Goal: Transaction & Acquisition: Purchase product/service

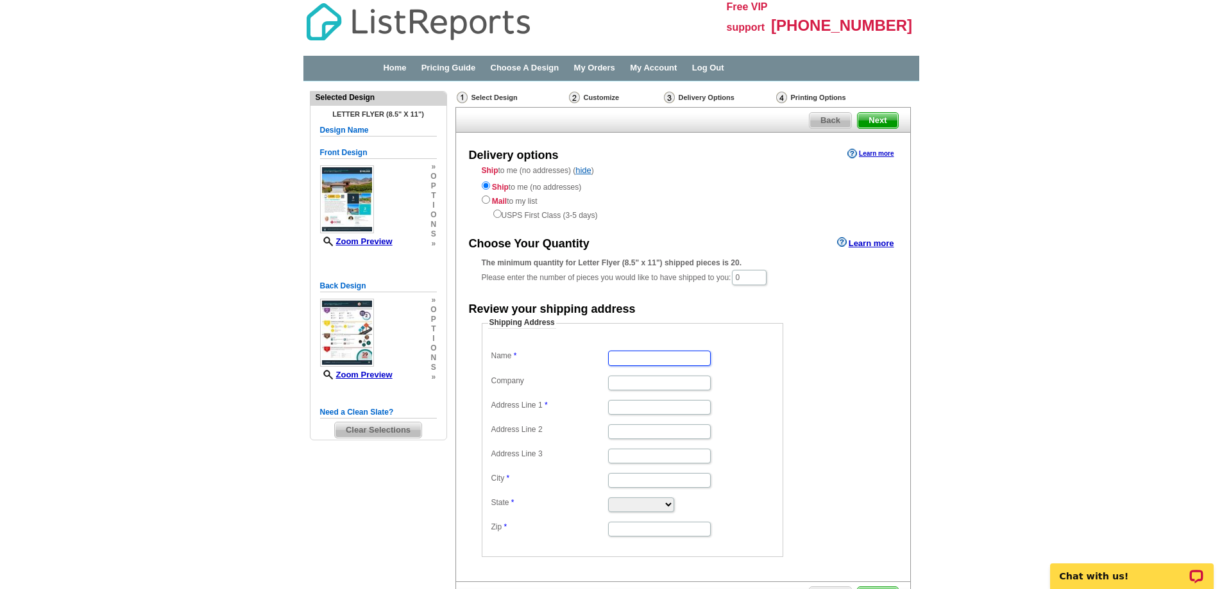
click at [632, 359] on input "Name" at bounding box center [659, 358] width 103 height 15
type input "Angie Dominguiez"
paste input "54755 Avenida Vallejo"
type input "54755 Avenida Vallejo"
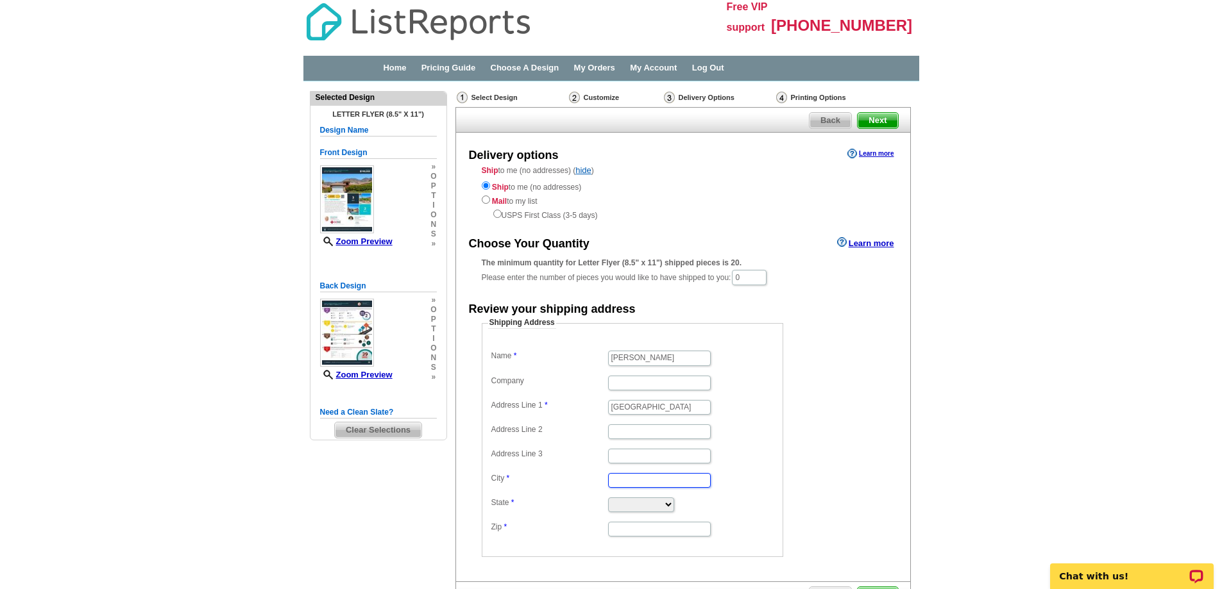
click at [640, 481] on input "City" at bounding box center [659, 480] width 103 height 15
type input "La Quinta"
type input "HomeSmart Professionals"
type input "La Quinta"
select select "CA"
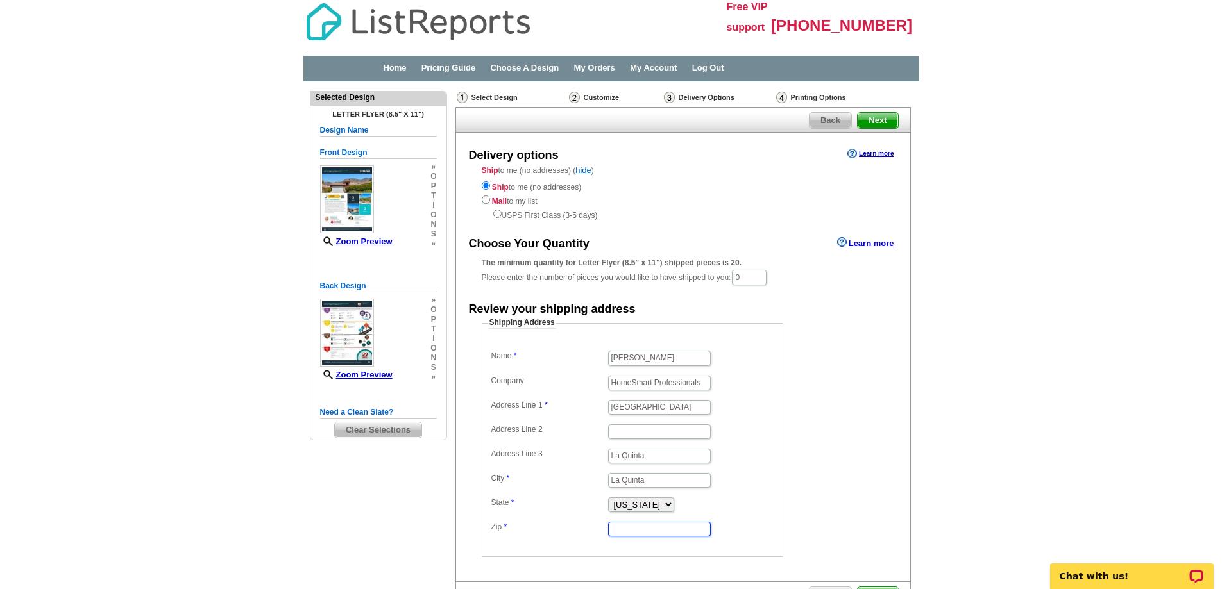
type input "92253"
click at [756, 441] on dd at bounding box center [632, 430] width 289 height 19
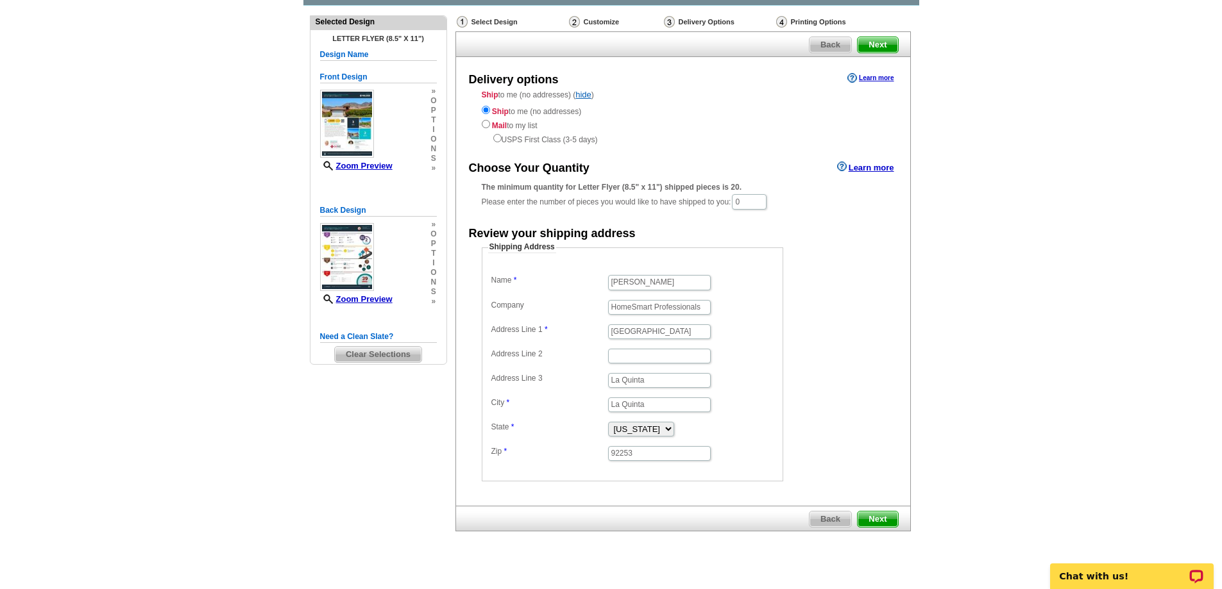
scroll to position [94, 0]
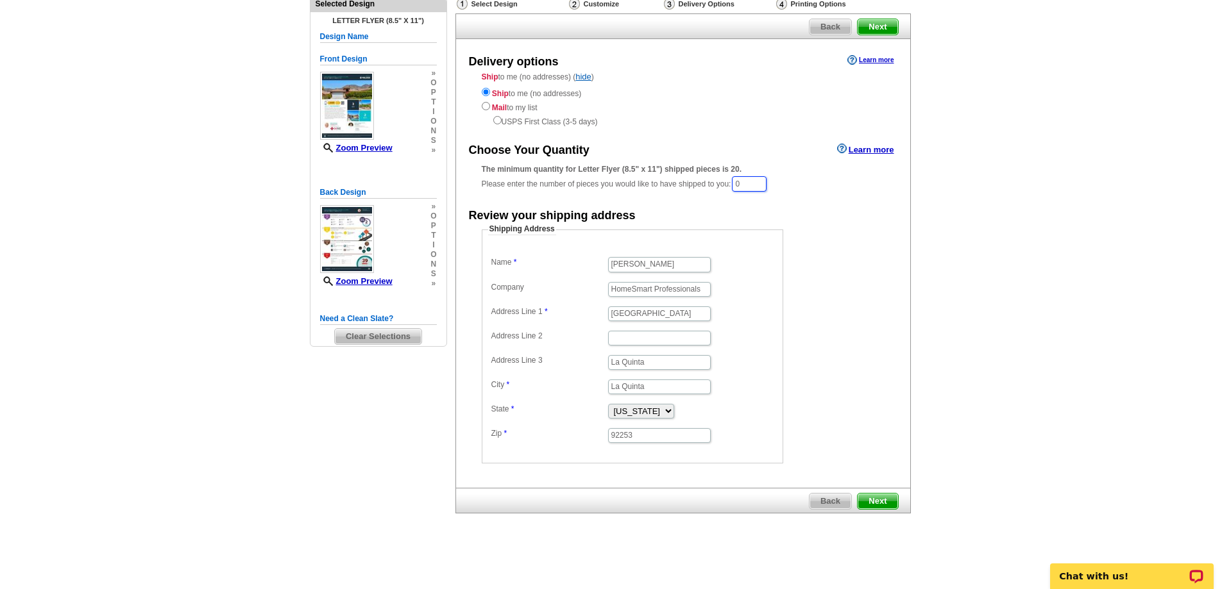
click at [759, 185] on input "0" at bounding box center [749, 183] width 35 height 15
type input "2"
type input "1"
click at [835, 249] on form "Shipping Address Name Angie Dominguiez Company HomeSmart Professionals Address …" at bounding box center [683, 345] width 403 height 240
click at [758, 188] on input "1" at bounding box center [750, 184] width 36 height 17
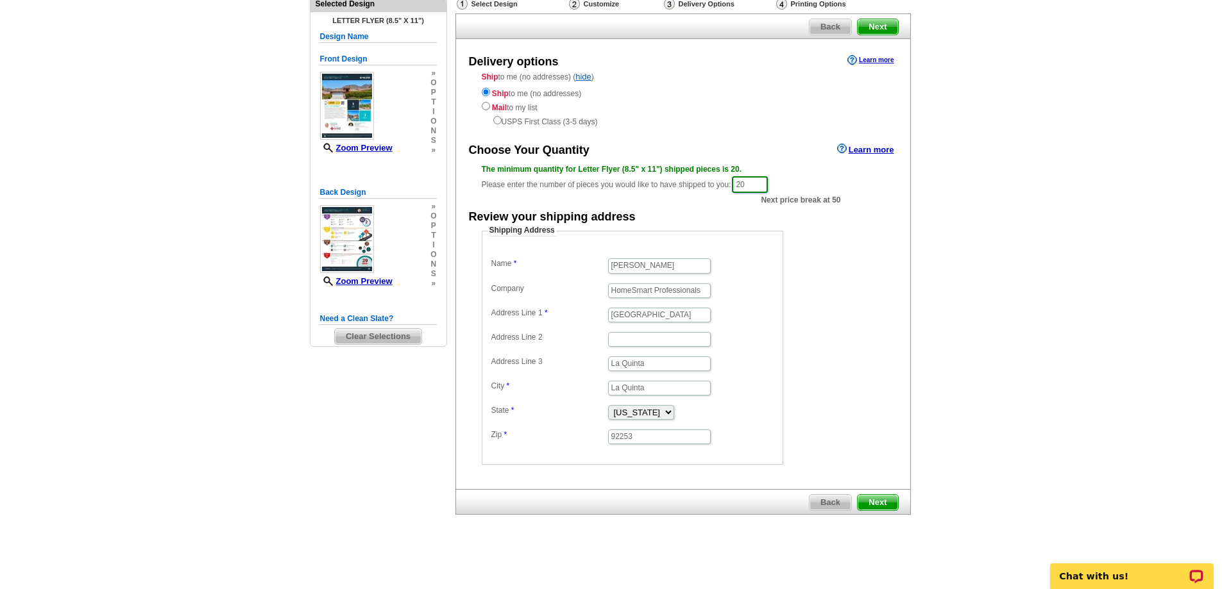
type input "20"
click at [858, 245] on form "Shipping Address Name Angie Dominguiez Company HomeSmart Professionals Address …" at bounding box center [683, 345] width 403 height 240
click at [876, 503] on span "Next" at bounding box center [878, 502] width 40 height 15
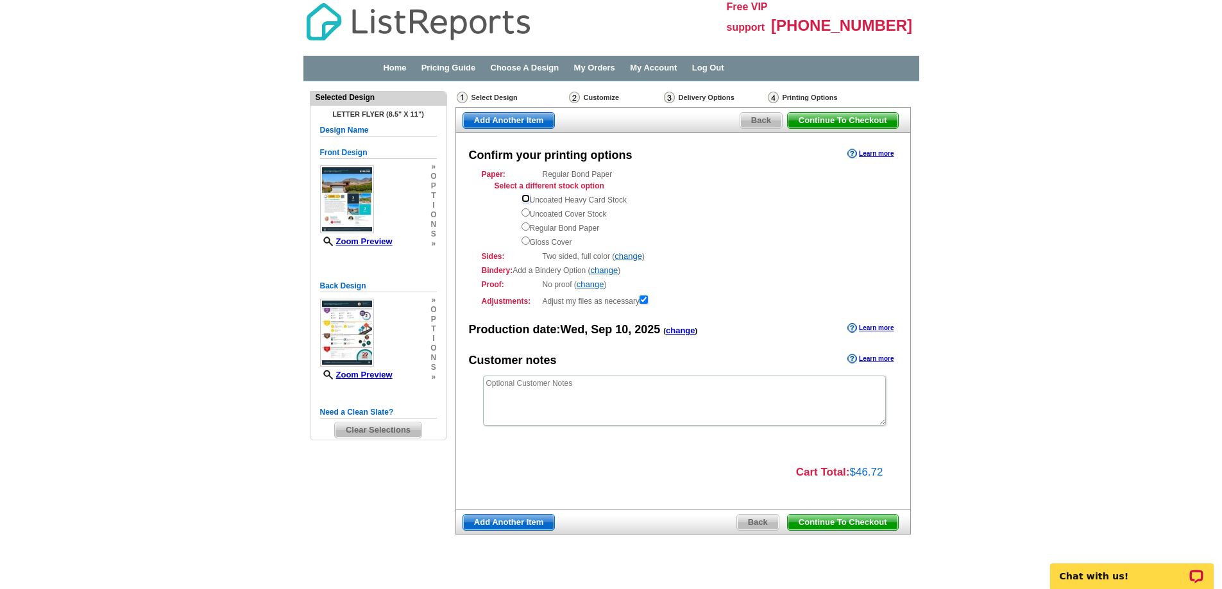
click at [527, 199] on input "radio" at bounding box center [526, 198] width 8 height 8
radio input "true"
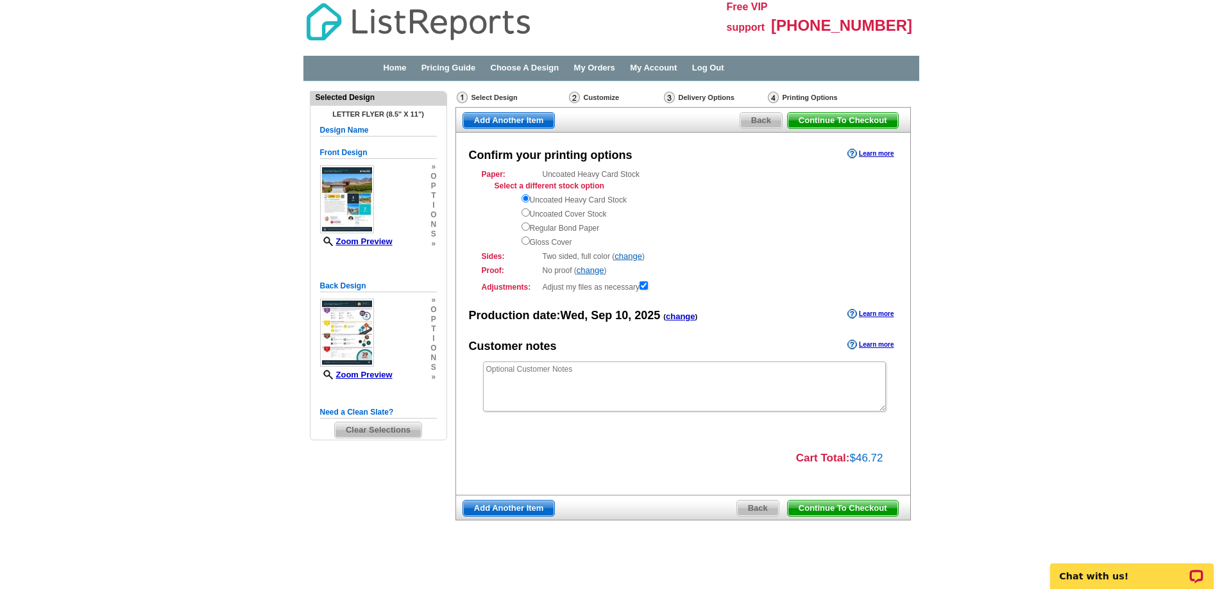
click at [845, 507] on span "Continue To Checkout" at bounding box center [843, 508] width 110 height 15
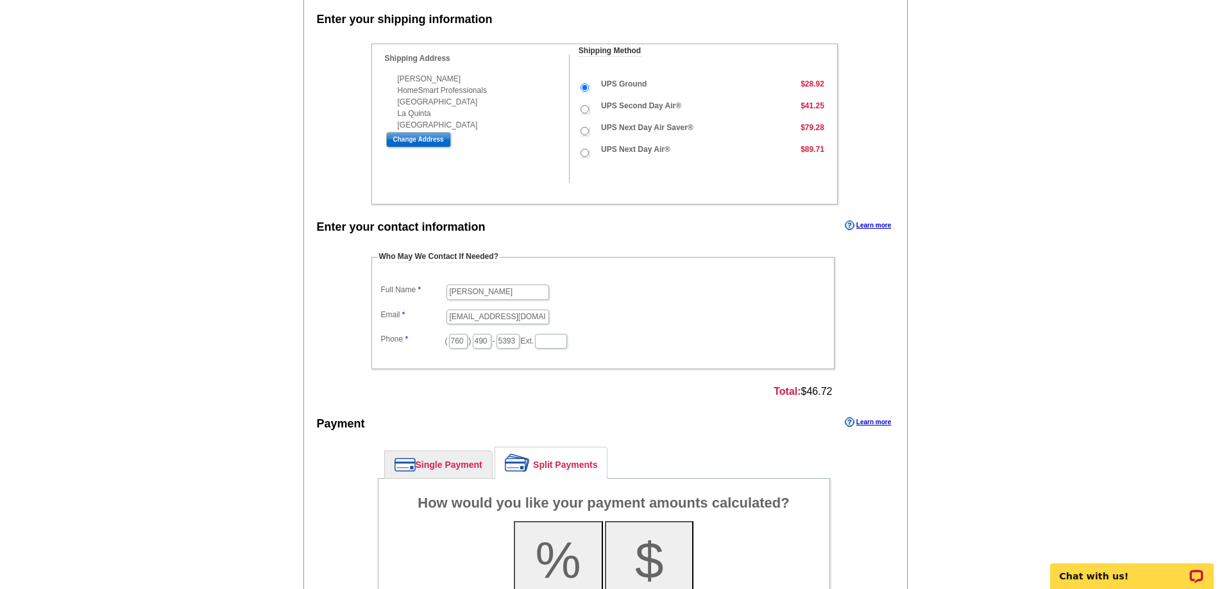
scroll to position [513, 0]
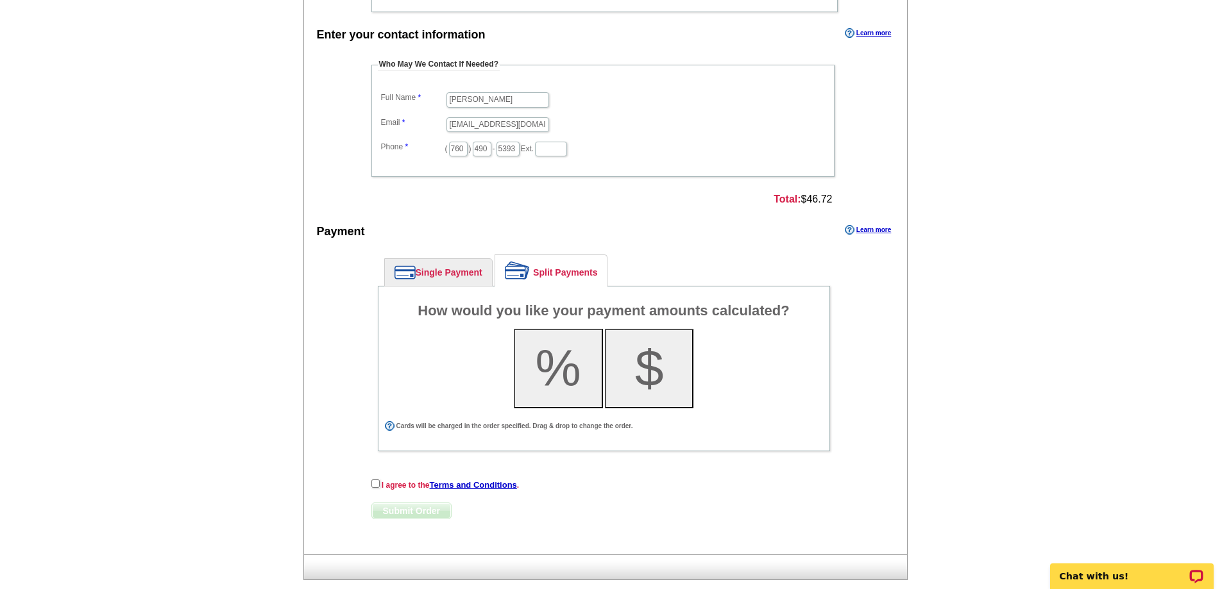
click at [436, 274] on link "Single Payment" at bounding box center [438, 272] width 107 height 27
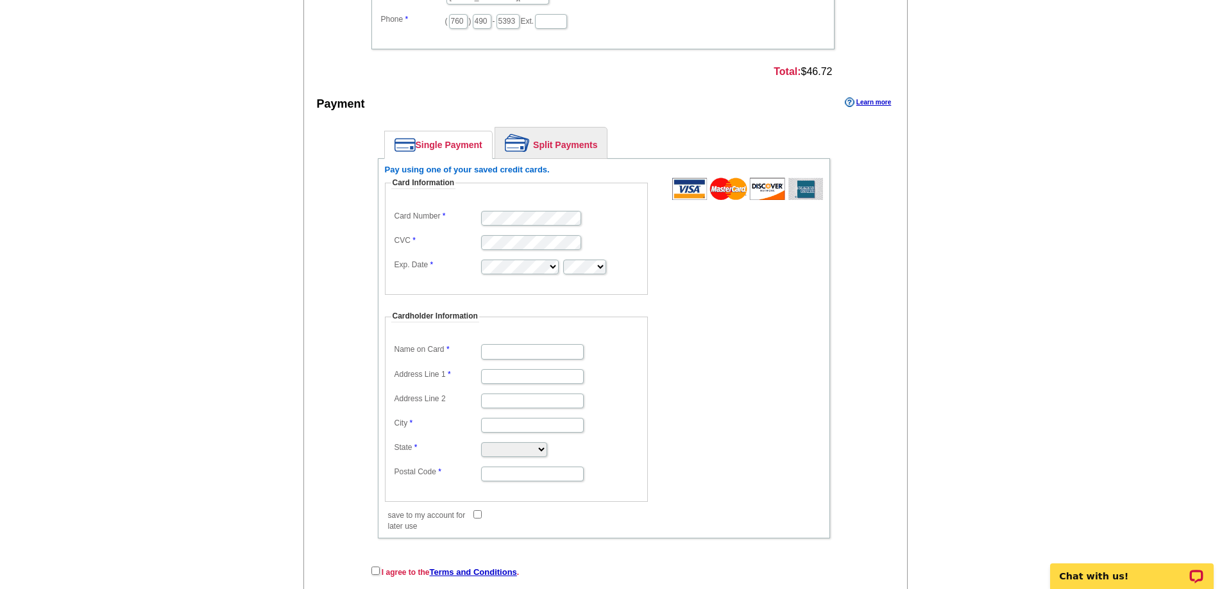
scroll to position [641, 0]
